Goal: Contribute content: Add original content to the website for others to see

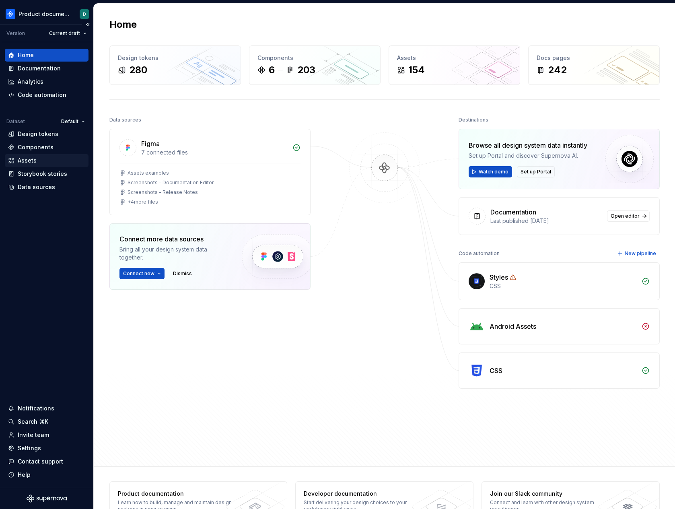
click at [45, 158] on div "Assets" at bounding box center [46, 160] width 77 height 8
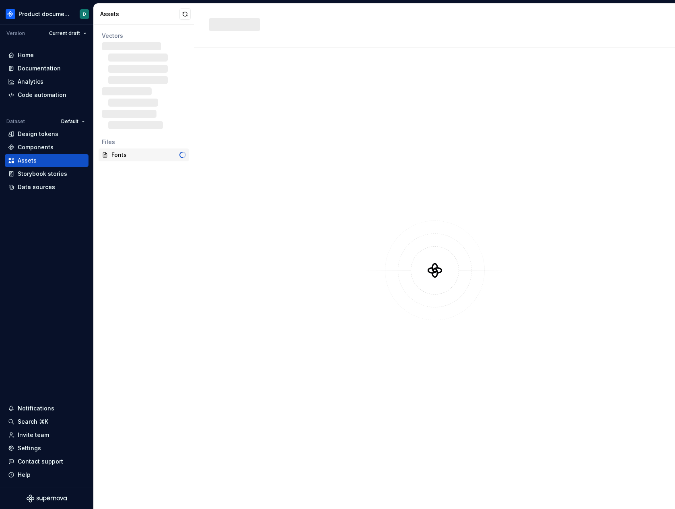
click at [123, 158] on div "Fonts" at bounding box center [145, 155] width 68 height 8
click at [123, 158] on div "Fonts" at bounding box center [146, 155] width 71 height 8
click at [130, 156] on div "Fonts" at bounding box center [146, 155] width 71 height 8
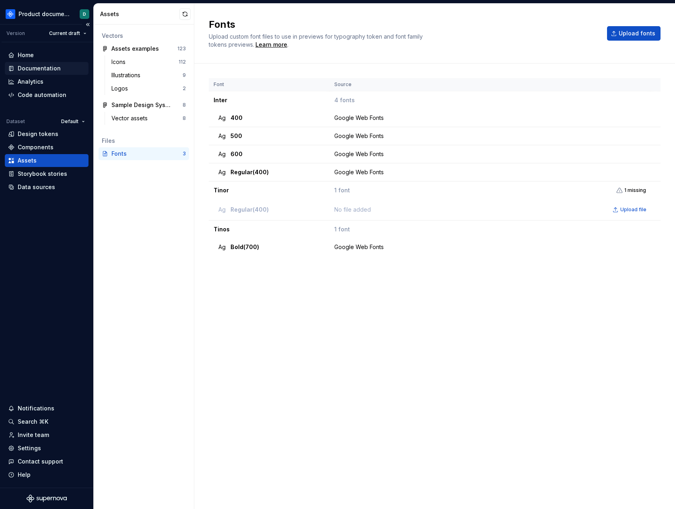
click at [61, 68] on div "Documentation" at bounding box center [46, 68] width 77 height 8
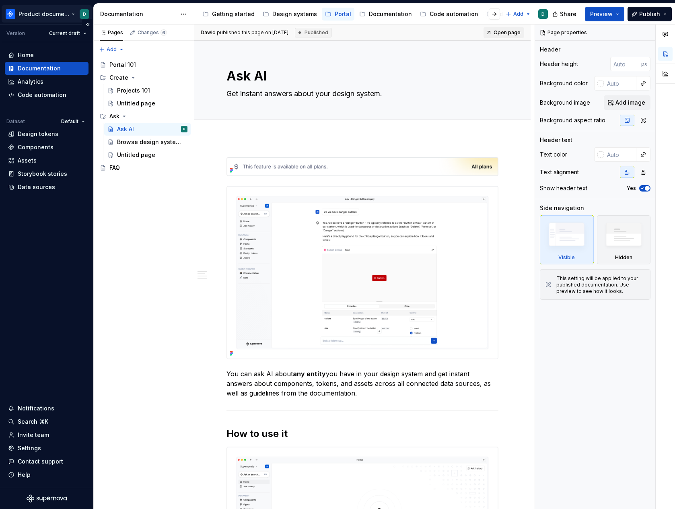
click at [41, 15] on html "Product documentation D Version Current draft Home Documentation Analytics Code…" at bounding box center [337, 254] width 675 height 509
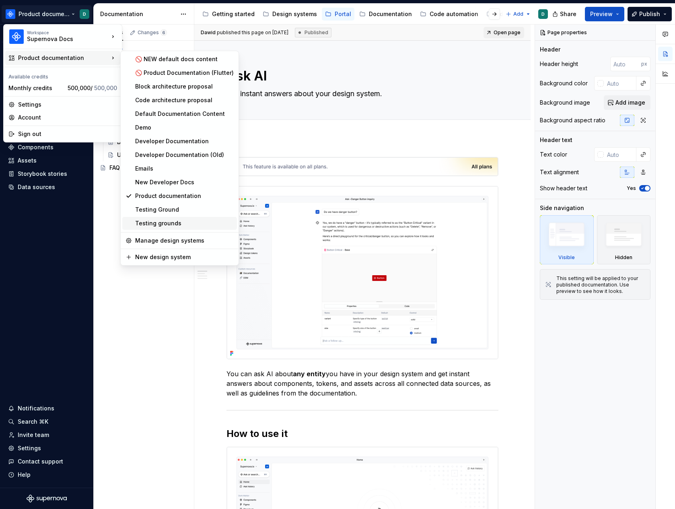
click at [155, 223] on div "Testing grounds" at bounding box center [184, 223] width 98 height 8
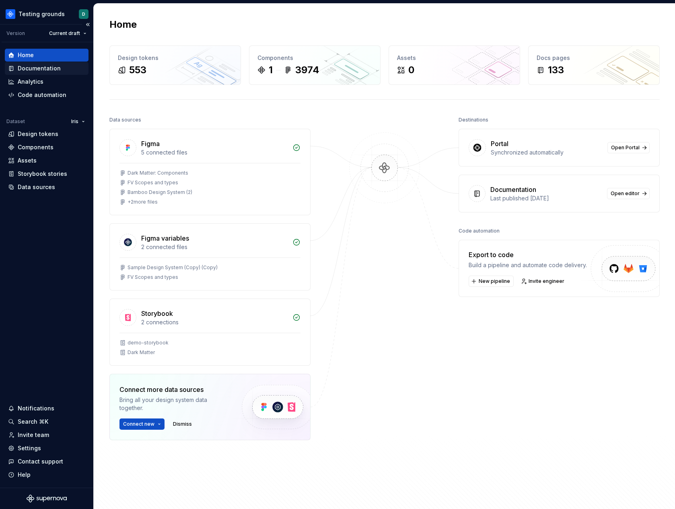
click at [47, 66] on div "Documentation" at bounding box center [39, 68] width 43 height 8
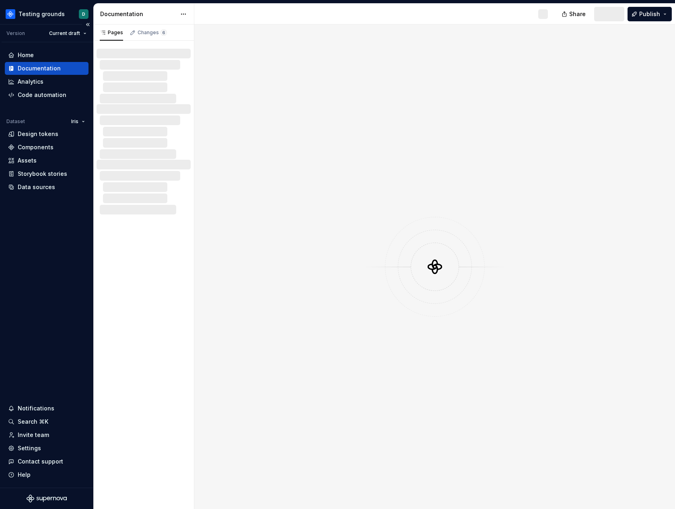
type textarea "*"
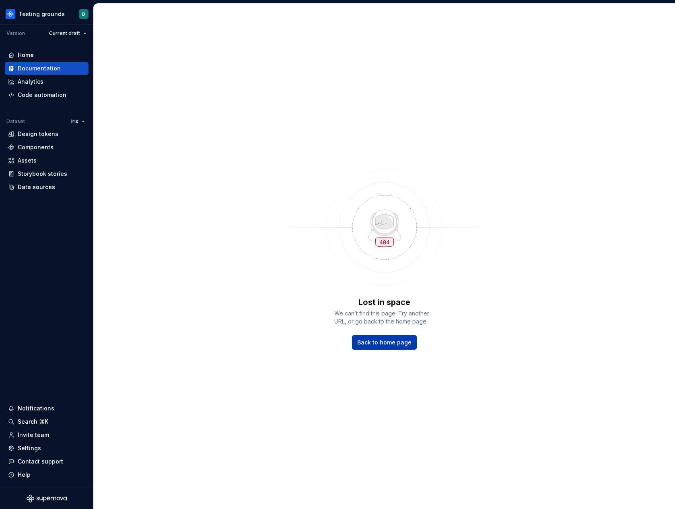
click at [373, 339] on span "Back to home page" at bounding box center [384, 342] width 54 height 8
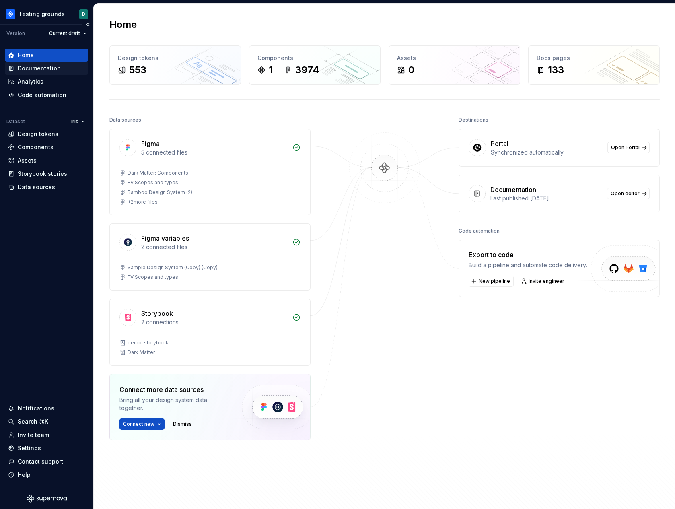
click at [52, 70] on div "Documentation" at bounding box center [39, 68] width 43 height 8
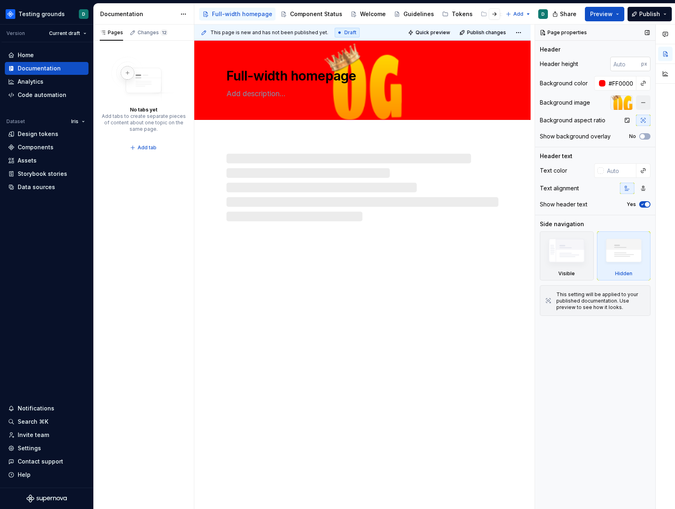
click at [622, 66] on input "number" at bounding box center [625, 64] width 31 height 14
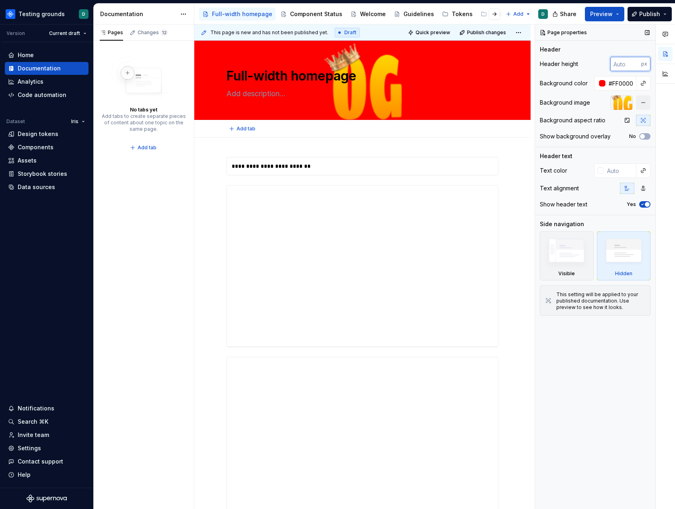
type textarea "*"
click at [621, 64] on input "number" at bounding box center [625, 64] width 31 height 14
type input "3333"
click at [620, 67] on input "3333" at bounding box center [625, 64] width 31 height 14
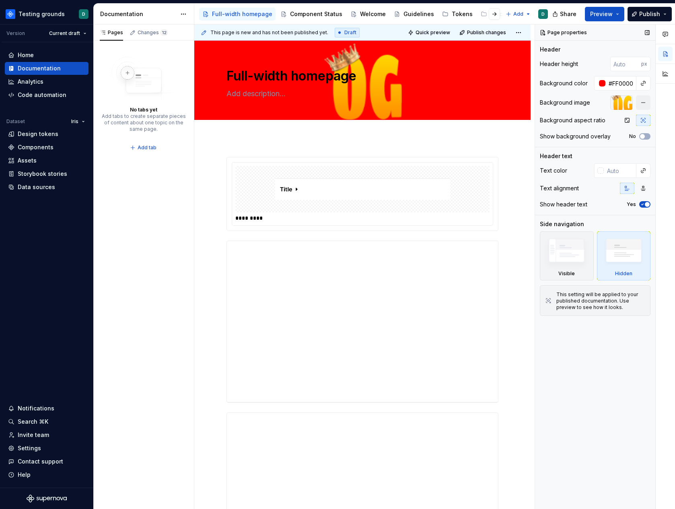
click at [618, 73] on div "Header height px Background color #FF0000 Background image Background aspect ra…" at bounding box center [595, 102] width 111 height 90
click at [616, 65] on input "number" at bounding box center [625, 64] width 31 height 14
type input "333"
click at [595, 72] on div "Header height 333 px Background color #FF0000 Background image Background aspec…" at bounding box center [595, 102] width 111 height 90
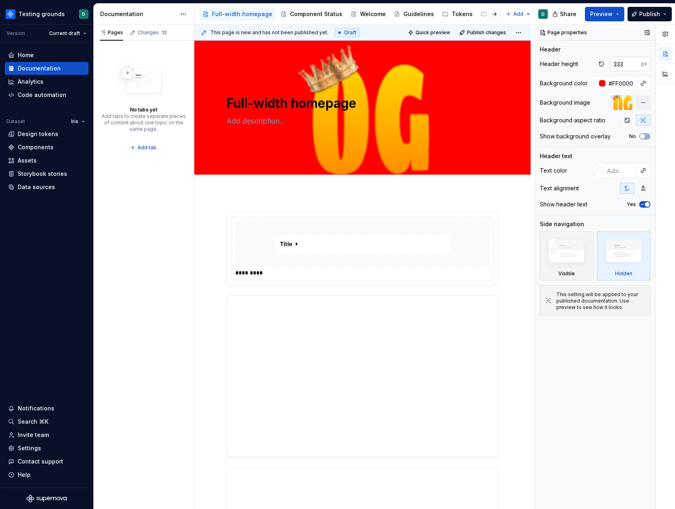
type textarea "*"
click at [624, 67] on input "333" at bounding box center [625, 64] width 31 height 14
type input "333"
click at [603, 64] on button "button" at bounding box center [600, 63] width 11 height 11
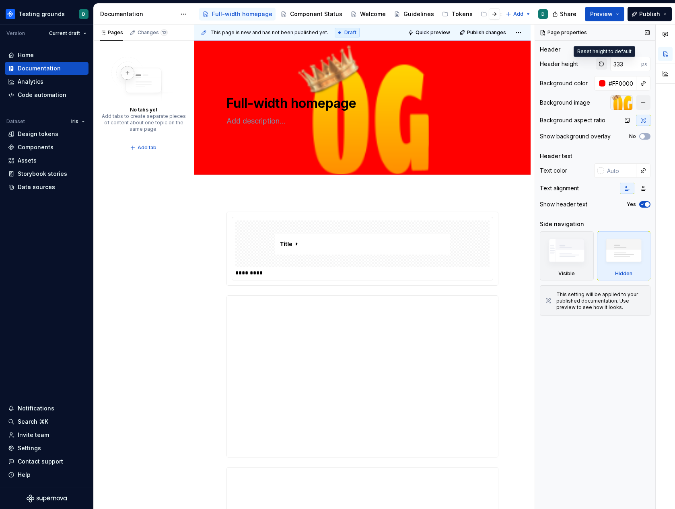
type textarea "*"
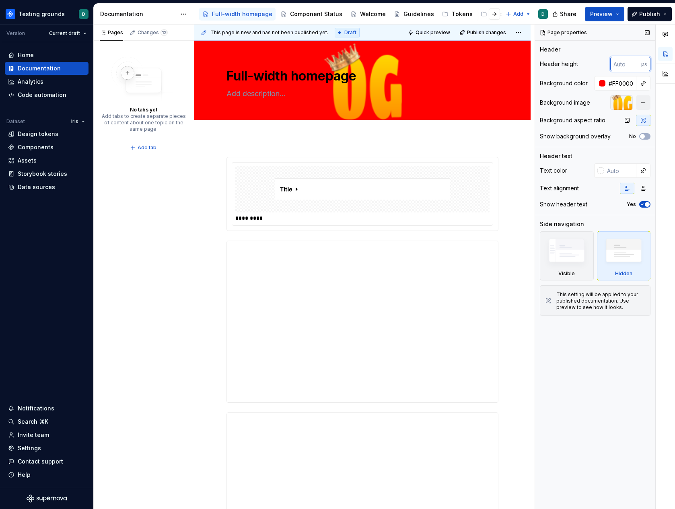
click at [619, 62] on input "number" at bounding box center [625, 64] width 31 height 14
type input "333"
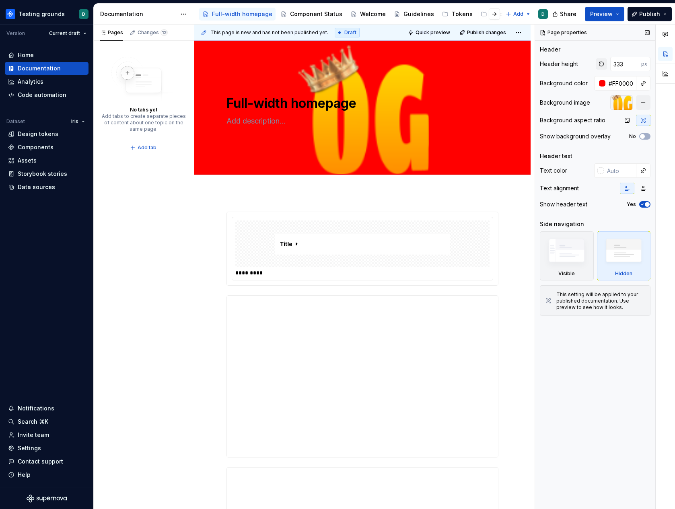
click at [597, 63] on button "button" at bounding box center [600, 63] width 11 height 11
type textarea "*"
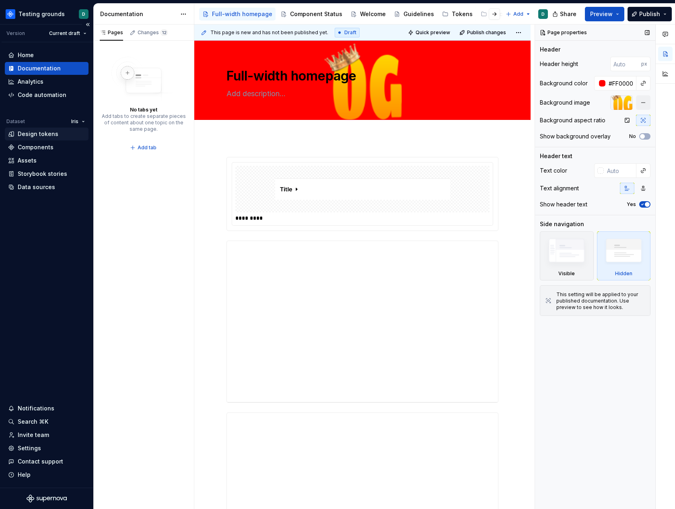
click at [36, 135] on div "Design tokens" at bounding box center [38, 134] width 41 height 8
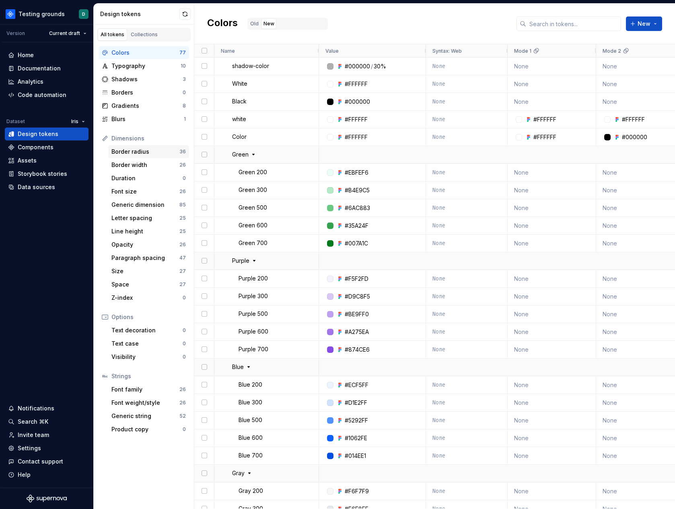
click at [142, 155] on div "Border radius" at bounding box center [145, 152] width 68 height 8
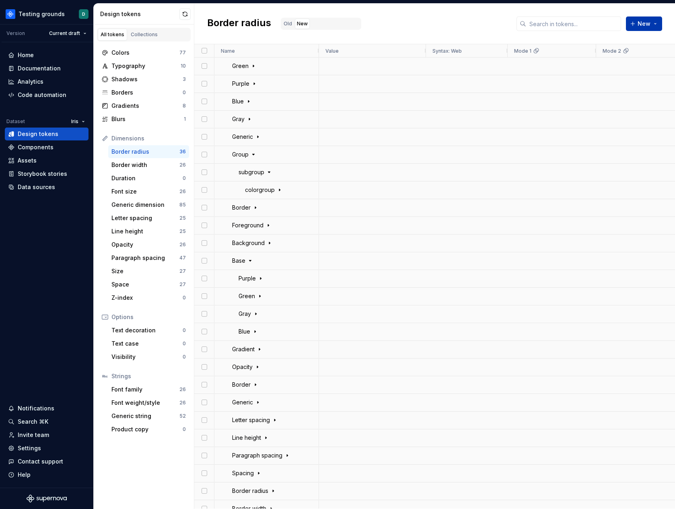
click at [644, 27] on span "New" at bounding box center [643, 24] width 13 height 8
click at [624, 41] on div "New token" at bounding box center [622, 41] width 68 height 8
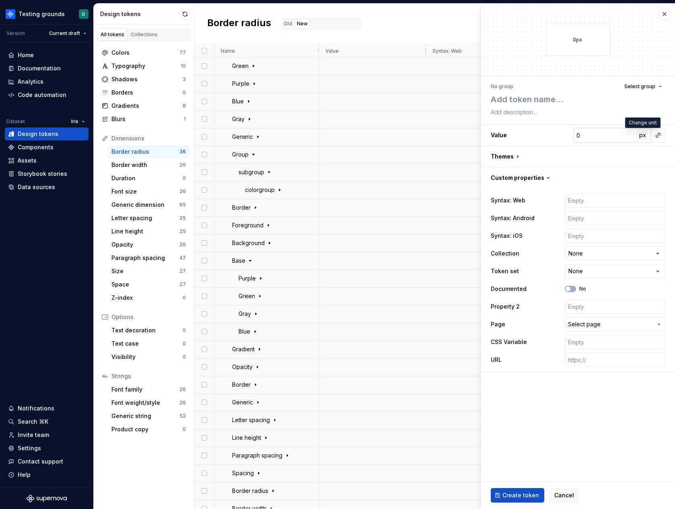
click at [646, 132] on button "px" at bounding box center [641, 134] width 11 height 11
click at [646, 133] on span "rem" at bounding box center [642, 134] width 10 height 7
click at [646, 133] on button "%" at bounding box center [641, 134] width 11 height 11
click at [646, 133] on button "px" at bounding box center [641, 134] width 11 height 11
click at [646, 133] on span "rem" at bounding box center [642, 134] width 10 height 7
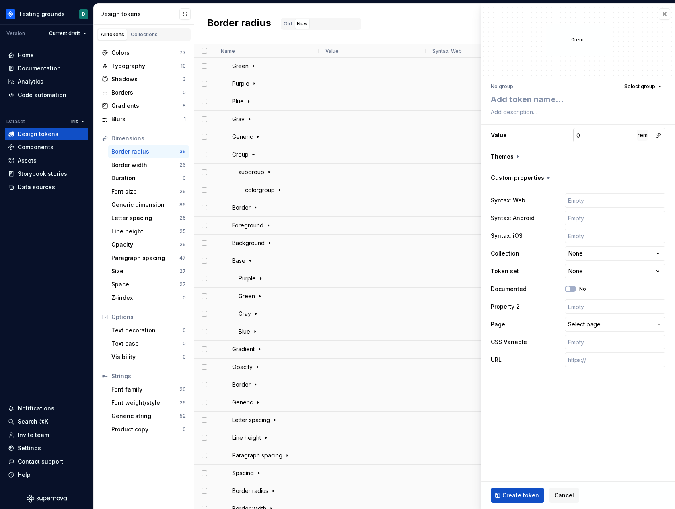
type textarea "*"
click at [611, 133] on input "0" at bounding box center [605, 135] width 64 height 14
type input "2"
type textarea "*"
type input "22"
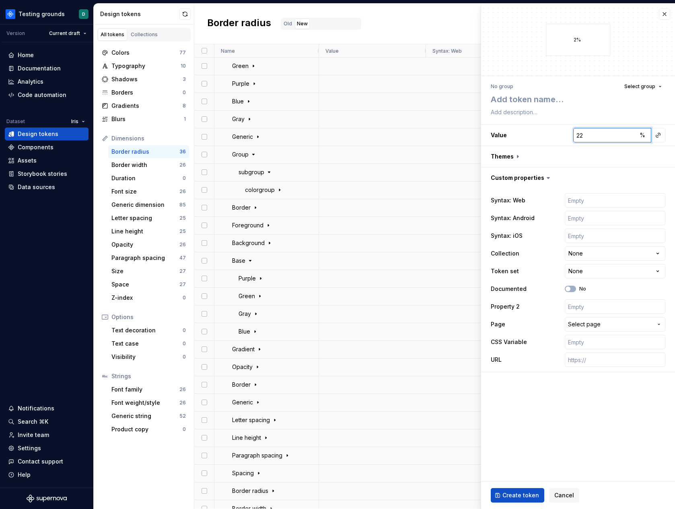
type textarea "*"
type input "222"
click at [640, 134] on span "%" at bounding box center [642, 134] width 6 height 7
click at [640, 134] on span "px" at bounding box center [642, 134] width 7 height 7
click at [640, 134] on span "rem" at bounding box center [642, 134] width 10 height 7
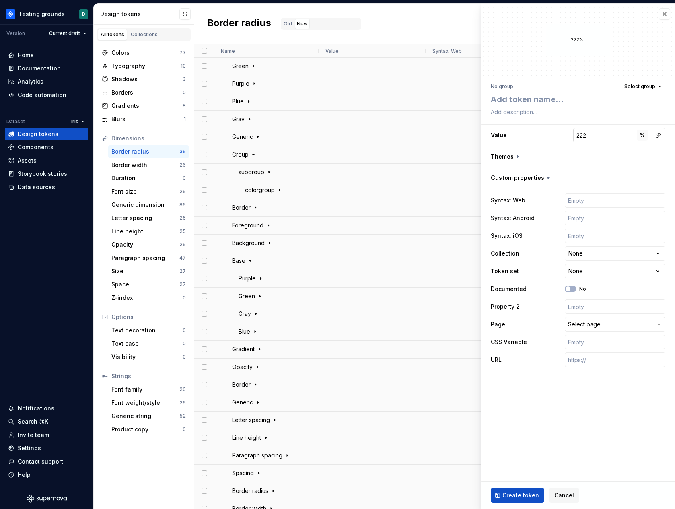
click at [640, 134] on span "%" at bounding box center [642, 134] width 6 height 7
type textarea "*"
click at [603, 138] on input "222" at bounding box center [605, 135] width 64 height 14
click at [561, 491] on span "Cancel" at bounding box center [564, 495] width 20 height 8
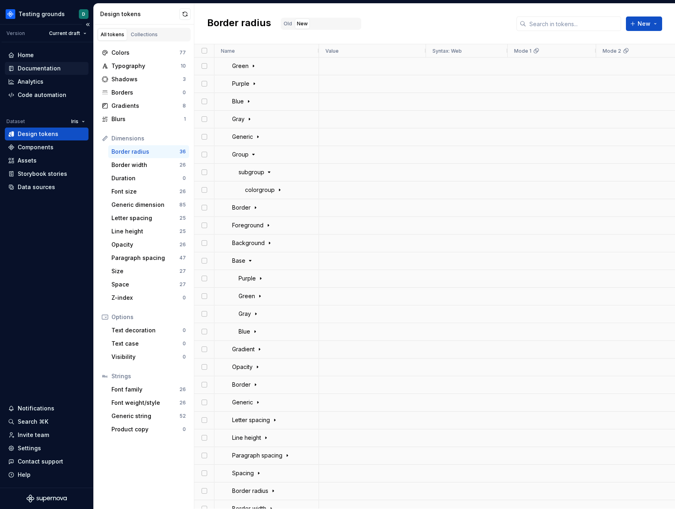
click at [51, 70] on div "Documentation" at bounding box center [39, 68] width 43 height 8
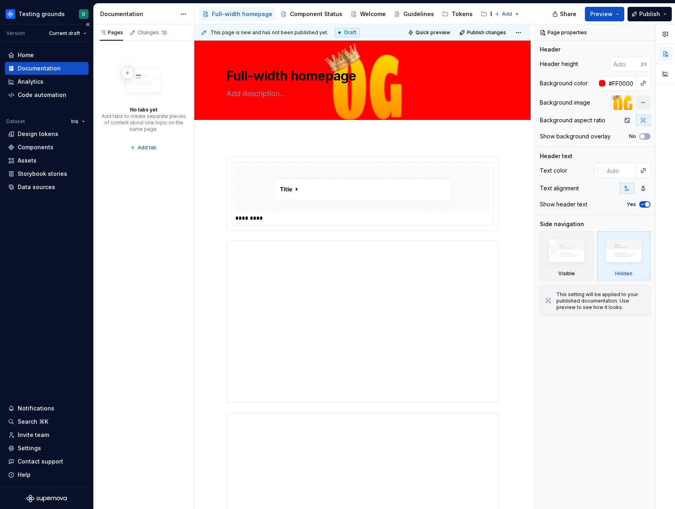
type textarea "*"
